Goal: Navigation & Orientation: Find specific page/section

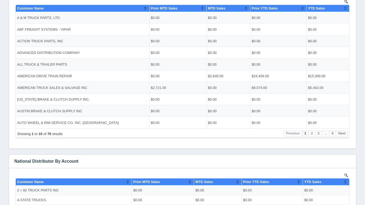
scroll to position [132, 0]
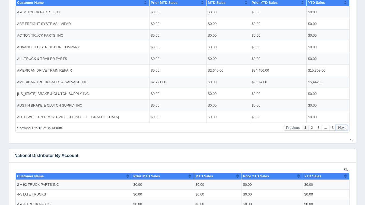
click at [341, 126] on button "Next" at bounding box center [342, 128] width 12 height 6
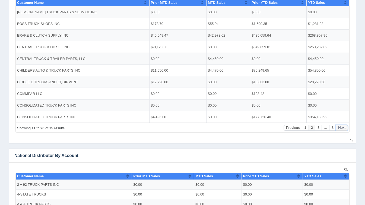
click at [341, 126] on button "Next" at bounding box center [342, 128] width 12 height 6
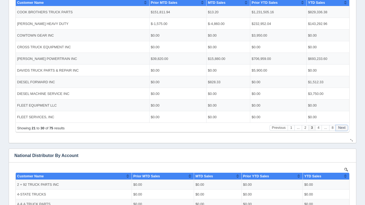
click at [341, 126] on button "Next" at bounding box center [342, 128] width 12 height 6
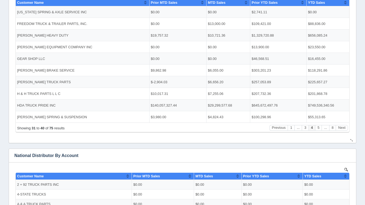
click at [290, 131] on div "Showing 31 to 40 of 75 results Previous 1 ... 3 4 5 ... 8 Next" at bounding box center [183, 128] width 334 height 10
click at [287, 130] on button "Previous" at bounding box center [279, 128] width 18 height 6
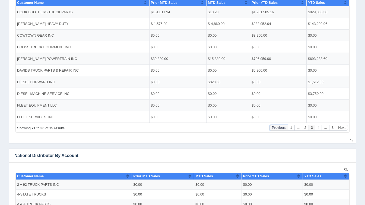
click at [287, 130] on button "Previous" at bounding box center [279, 128] width 18 height 6
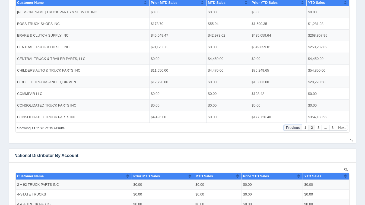
click at [287, 130] on button "Previous" at bounding box center [293, 128] width 18 height 6
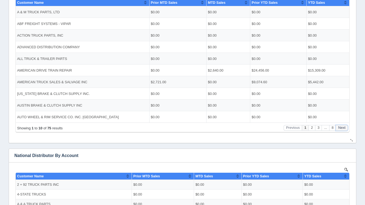
click at [341, 131] on button "Next" at bounding box center [342, 128] width 12 height 6
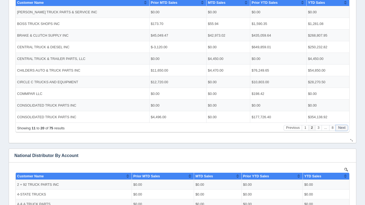
click at [341, 131] on button "Next" at bounding box center [342, 128] width 12 height 6
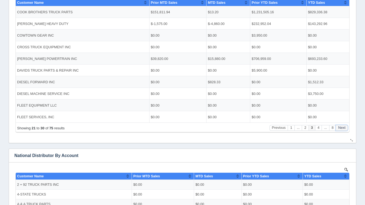
click at [341, 131] on button "Next" at bounding box center [342, 128] width 12 height 6
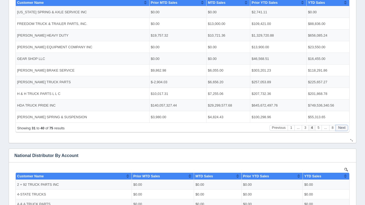
click at [341, 131] on button "Next" at bounding box center [342, 128] width 12 height 6
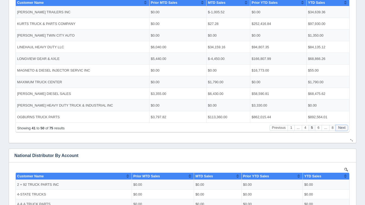
click at [341, 131] on button "Next" at bounding box center [342, 128] width 12 height 6
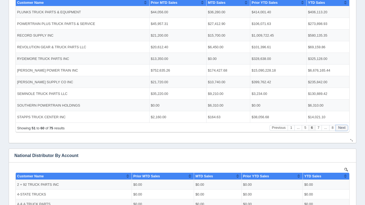
click at [341, 131] on button "Next" at bounding box center [342, 128] width 12 height 6
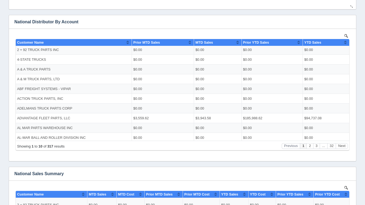
scroll to position [268, 0]
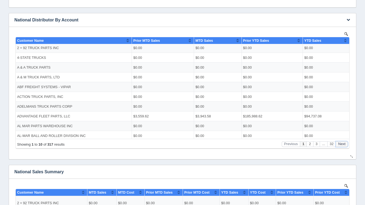
click at [341, 143] on button "Next" at bounding box center [342, 144] width 12 height 6
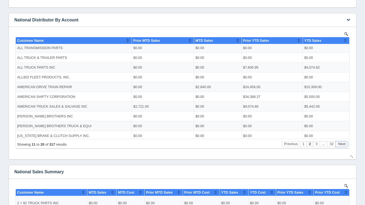
click at [341, 143] on button "Next" at bounding box center [342, 144] width 12 height 6
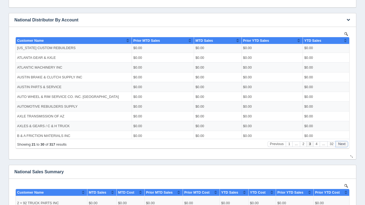
click at [341, 143] on button "Next" at bounding box center [342, 144] width 12 height 6
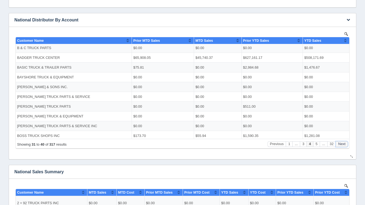
click at [341, 143] on button "Next" at bounding box center [342, 144] width 12 height 6
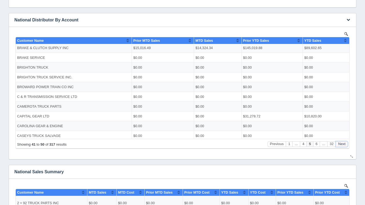
click at [341, 143] on button "Next" at bounding box center [342, 144] width 12 height 6
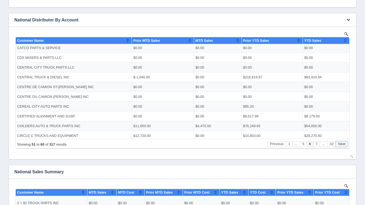
click at [341, 143] on button "Next" at bounding box center [342, 144] width 12 height 6
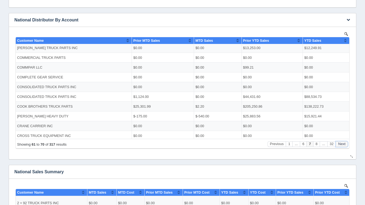
click at [341, 143] on button "Next" at bounding box center [342, 144] width 12 height 6
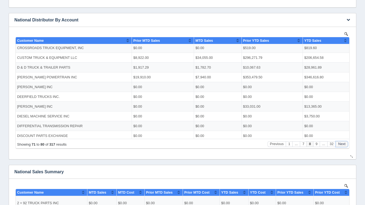
click at [341, 143] on button "Next" at bounding box center [342, 144] width 12 height 6
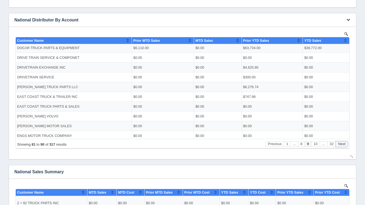
click at [341, 143] on button "Next" at bounding box center [342, 144] width 12 height 6
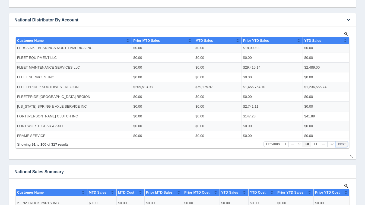
click at [341, 143] on button "Next" at bounding box center [342, 144] width 12 height 6
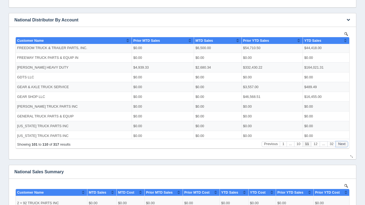
click at [341, 143] on button "Next" at bounding box center [342, 144] width 12 height 6
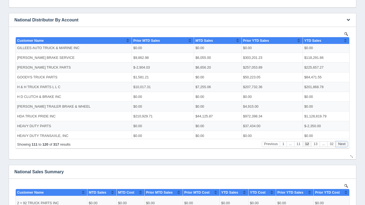
click at [341, 143] on button "Next" at bounding box center [342, 144] width 12 height 6
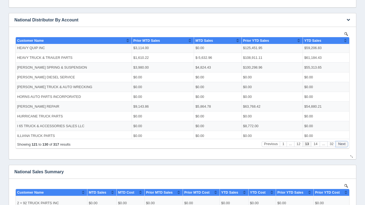
click at [341, 143] on button "Next" at bounding box center [342, 144] width 12 height 6
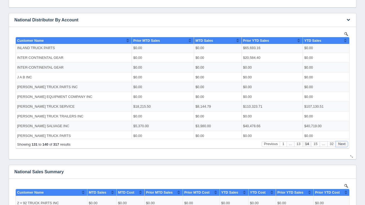
click at [341, 143] on button "Next" at bounding box center [342, 144] width 12 height 6
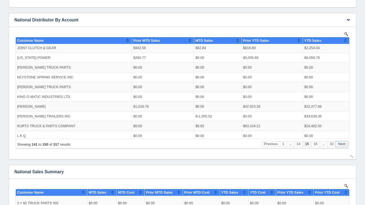
click at [341, 143] on button "Next" at bounding box center [342, 144] width 12 height 6
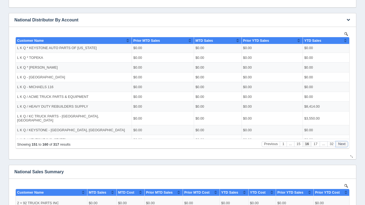
click at [341, 143] on button "Next" at bounding box center [342, 144] width 12 height 6
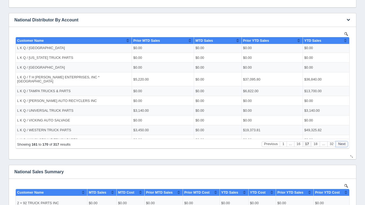
click at [341, 143] on button "Next" at bounding box center [342, 144] width 12 height 6
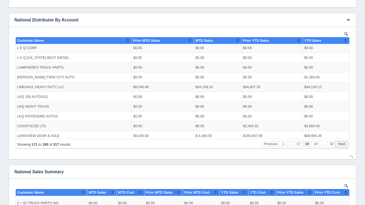
click at [341, 143] on button "Next" at bounding box center [342, 144] width 12 height 6
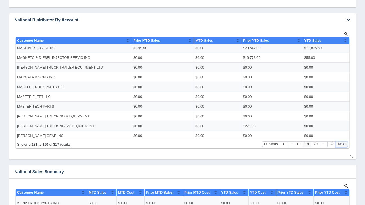
click at [341, 143] on button "Next" at bounding box center [342, 144] width 12 height 6
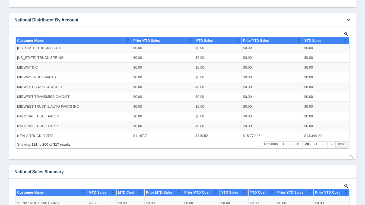
click at [341, 143] on button "Next" at bounding box center [342, 144] width 12 height 6
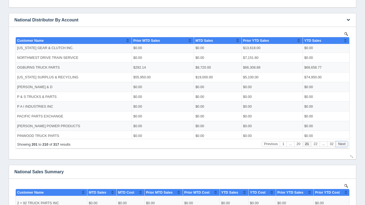
click at [341, 143] on button "Next" at bounding box center [342, 144] width 12 height 6
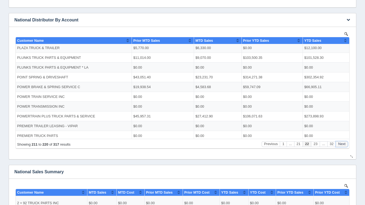
click at [341, 143] on button "Next" at bounding box center [342, 144] width 12 height 6
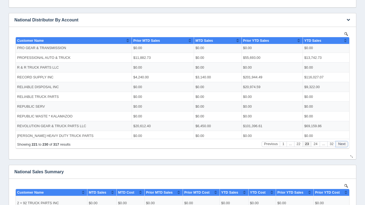
click at [341, 143] on button "Next" at bounding box center [342, 144] width 12 height 6
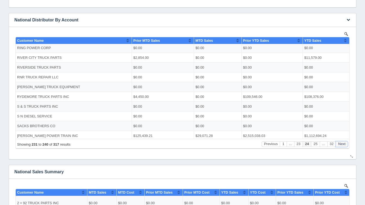
click at [341, 143] on button "Next" at bounding box center [342, 144] width 12 height 6
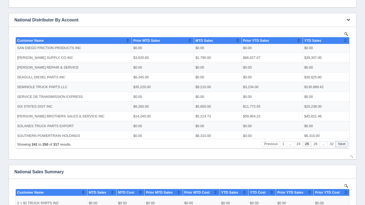
click at [341, 143] on button "Next" at bounding box center [342, 144] width 12 height 6
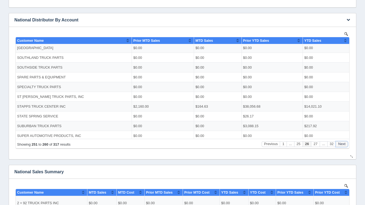
click at [341, 143] on button "Next" at bounding box center [342, 144] width 12 height 6
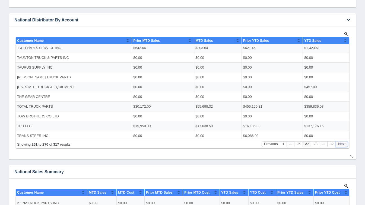
click at [341, 143] on button "Next" at bounding box center [342, 144] width 12 height 6
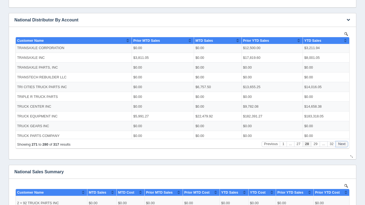
click at [341, 143] on button "Next" at bounding box center [342, 144] width 12 height 6
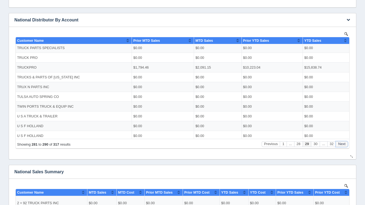
click at [341, 143] on button "Next" at bounding box center [342, 144] width 12 height 6
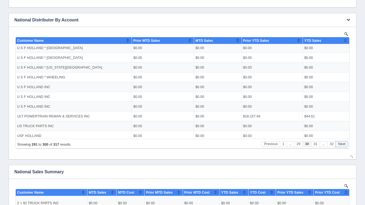
click at [341, 143] on button "Next" at bounding box center [342, 144] width 12 height 6
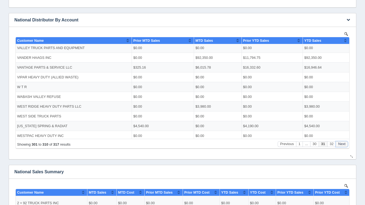
click at [341, 143] on button "Next" at bounding box center [342, 144] width 12 height 6
